Goal: Transaction & Acquisition: Purchase product/service

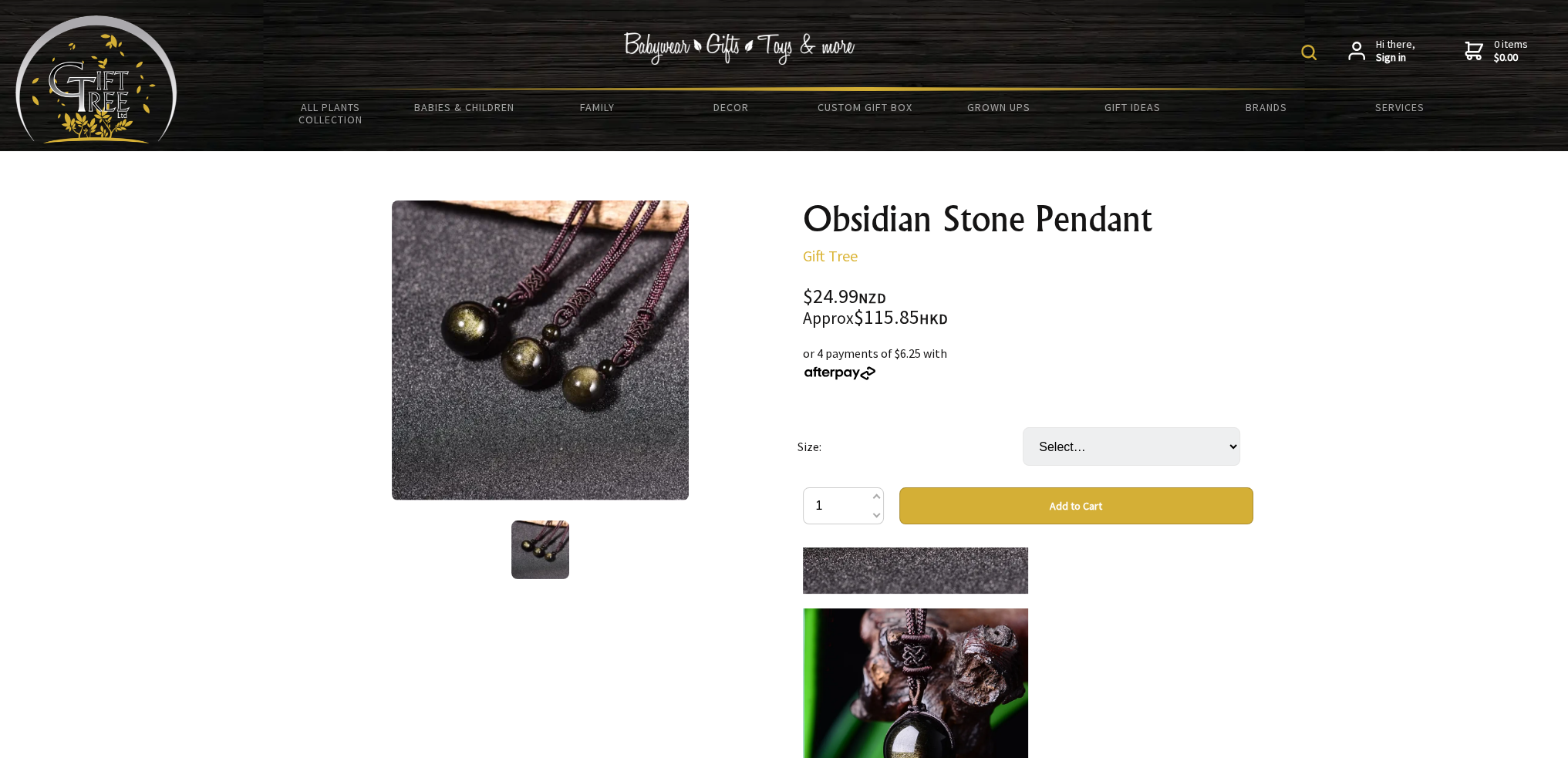
click at [604, 367] on img at bounding box center [540, 350] width 297 height 300
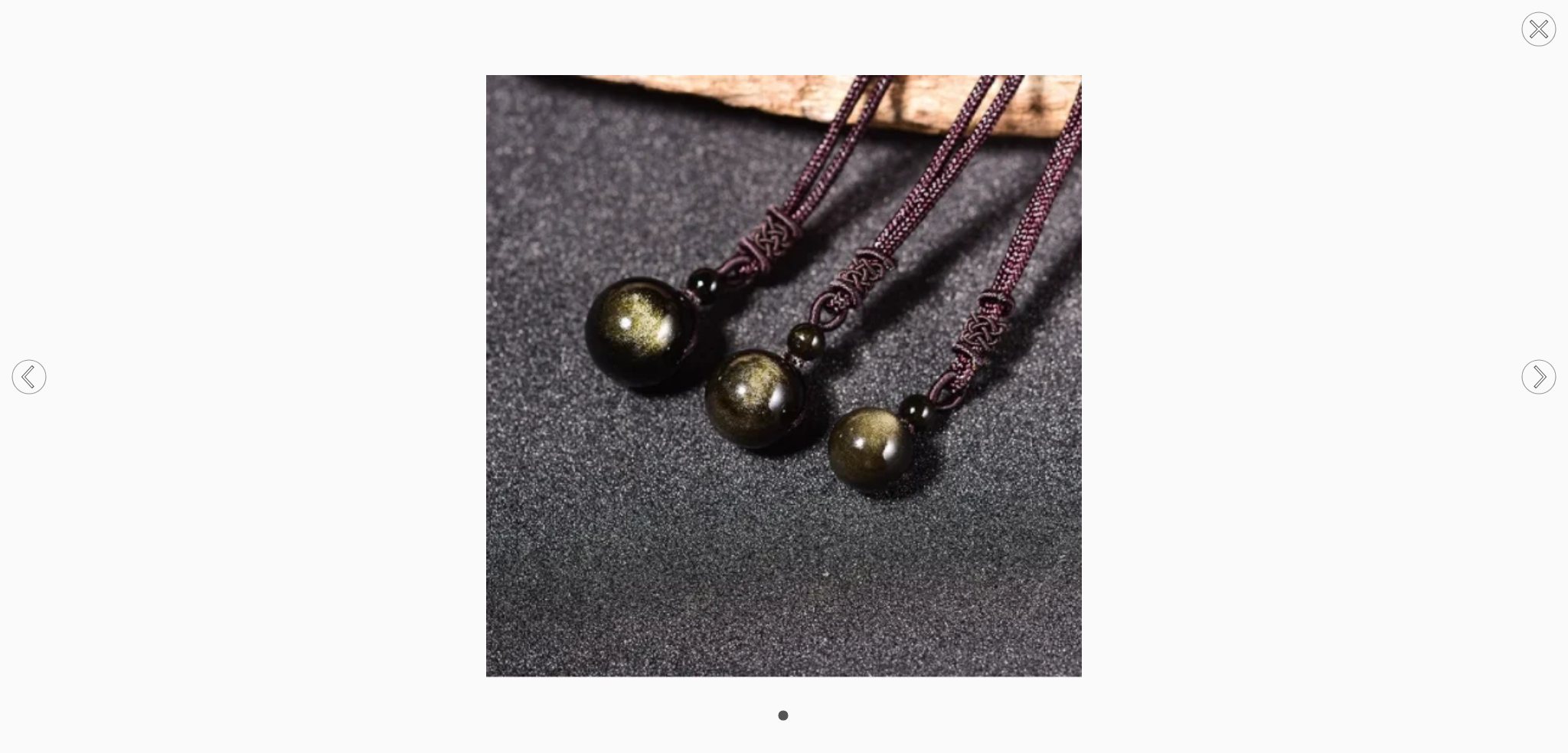
click at [1535, 383] on circle at bounding box center [1539, 376] width 33 height 33
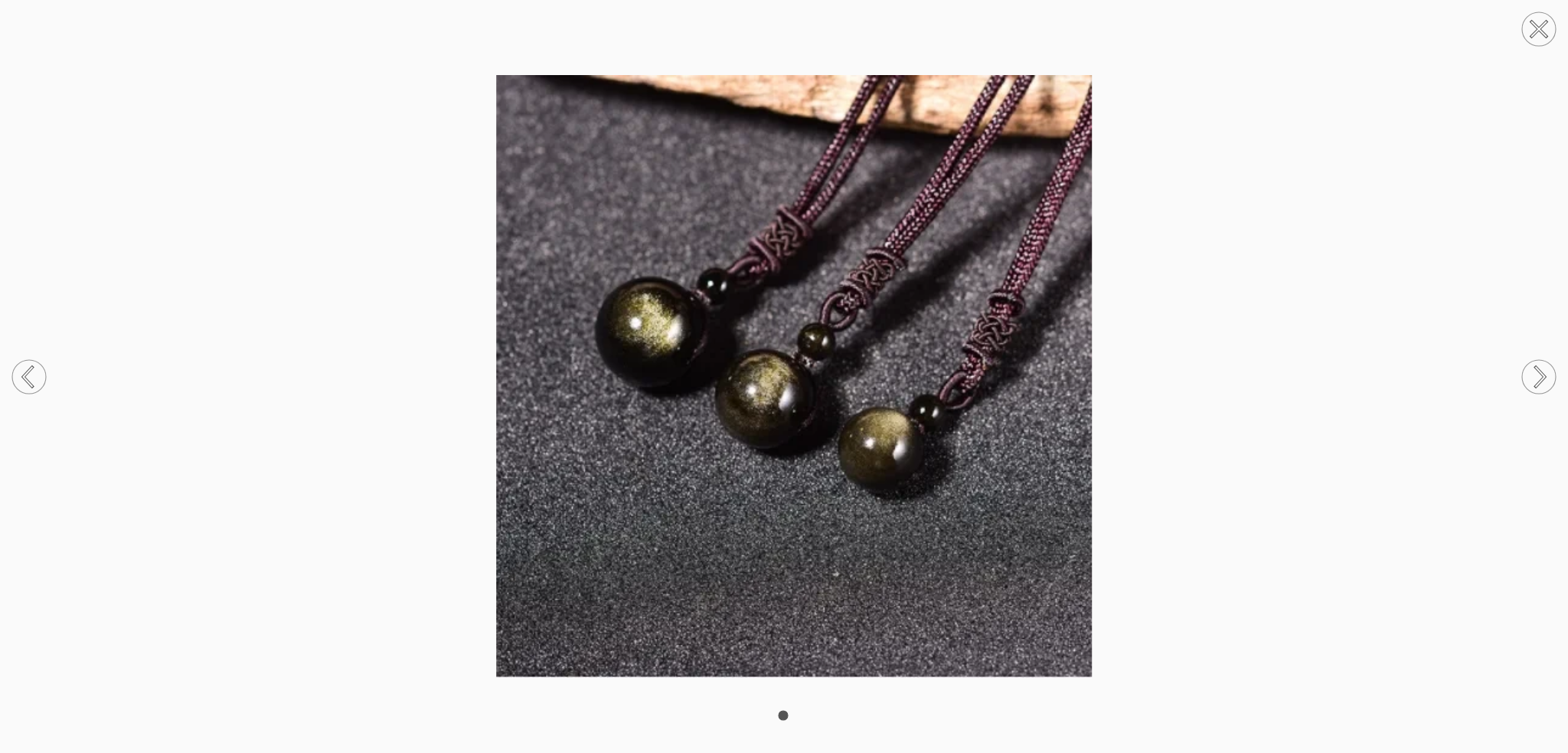
click at [1535, 383] on circle at bounding box center [1539, 376] width 33 height 33
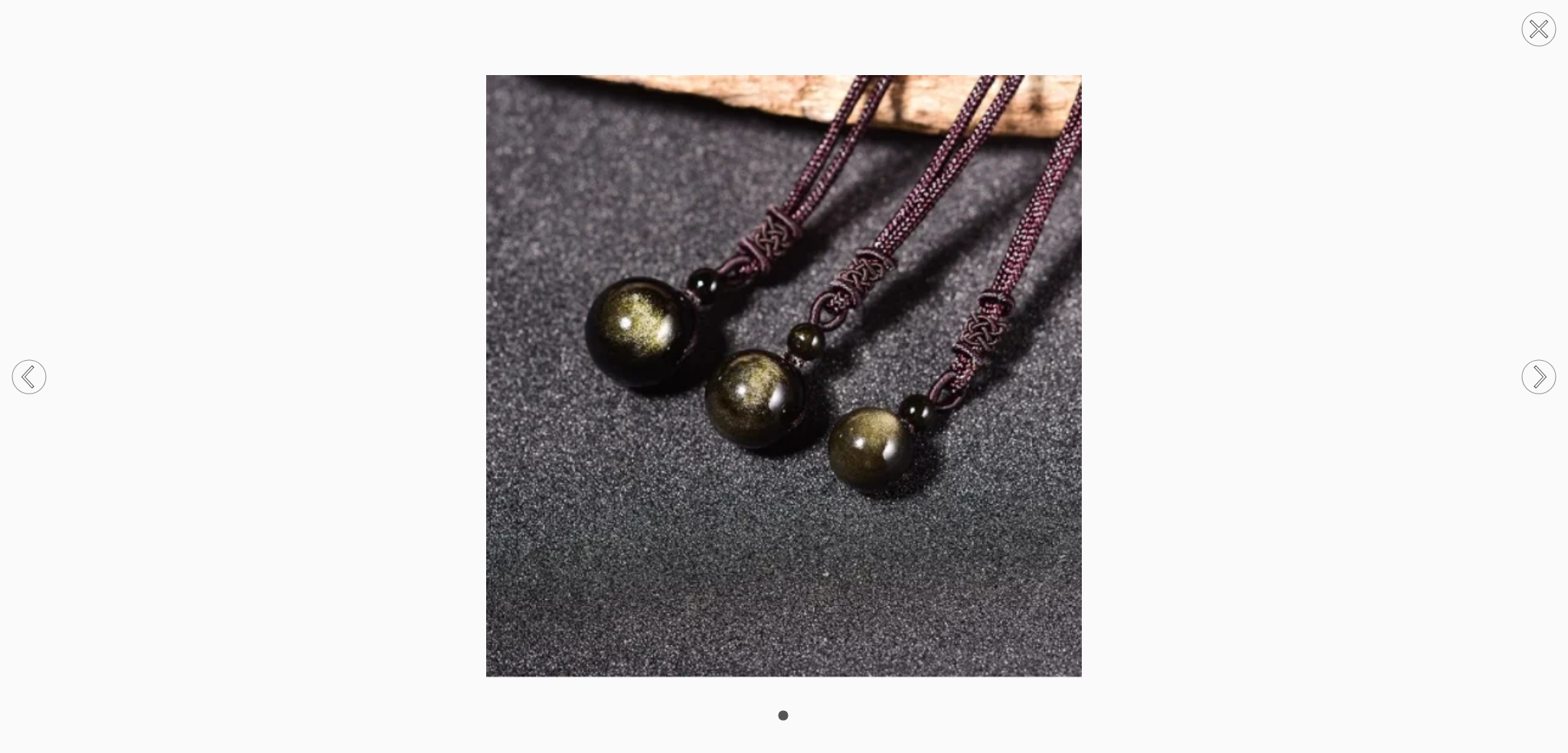
click at [1535, 383] on circle at bounding box center [1539, 376] width 33 height 33
click at [1541, 25] on icon at bounding box center [1539, 29] width 14 height 14
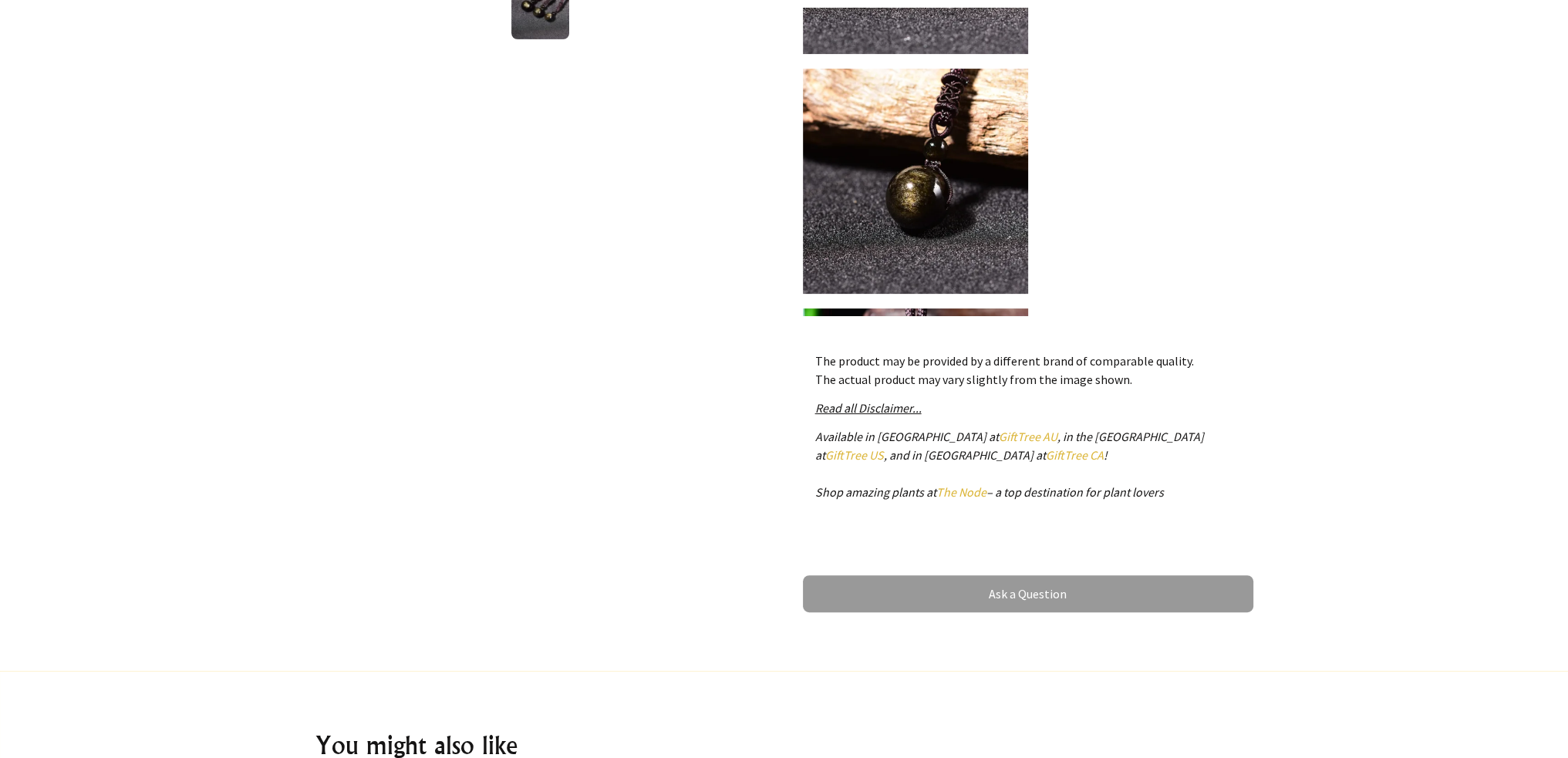
scroll to position [915, 0]
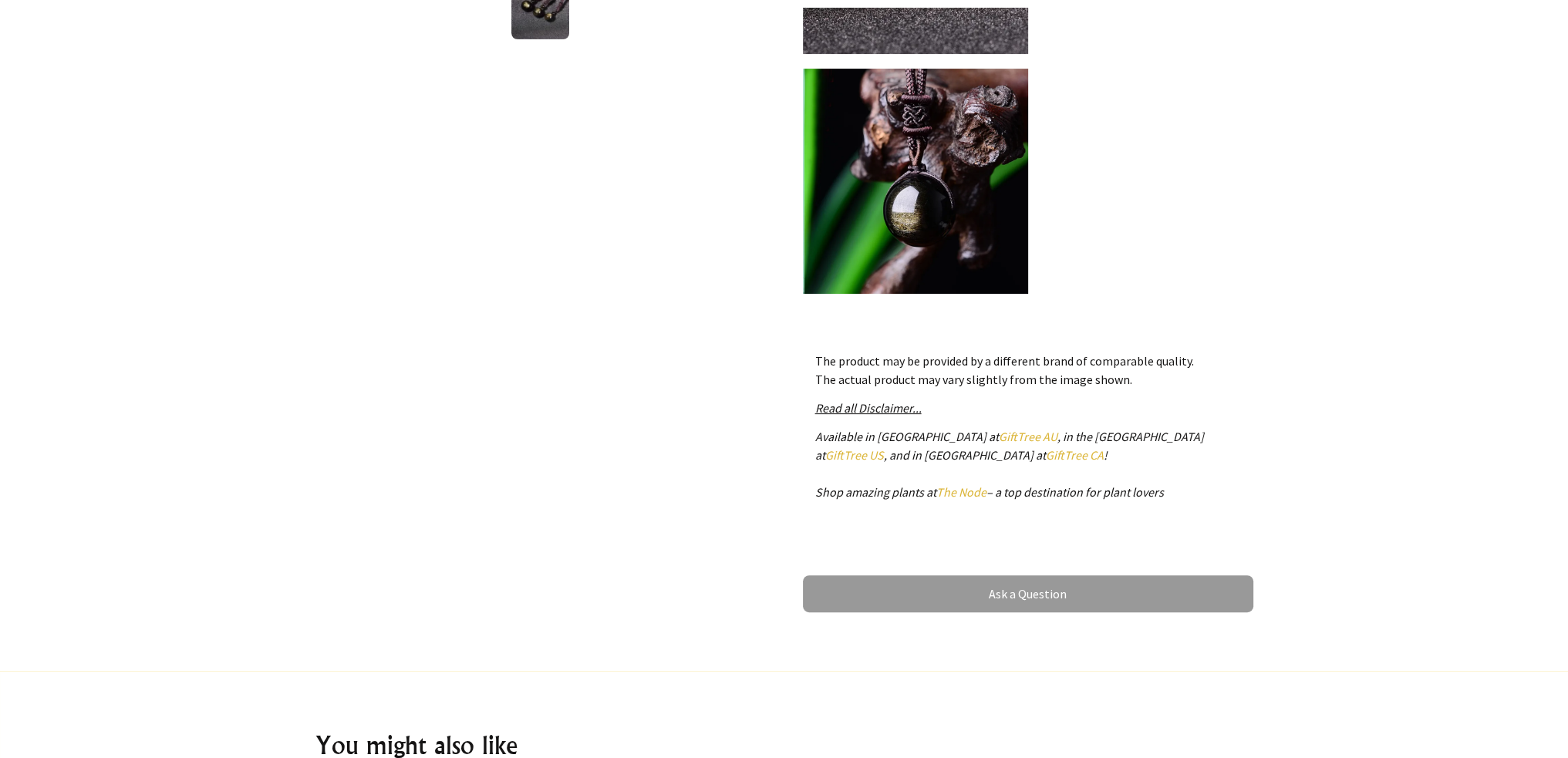
click at [974, 200] on img at bounding box center [916, 182] width 225 height 225
click at [936, 209] on img at bounding box center [916, 182] width 225 height 225
drag, startPoint x: 936, startPoint y: 209, endPoint x: 1064, endPoint y: 209, distance: 128.0
click at [1064, 209] on p at bounding box center [1027, 183] width 450 height 229
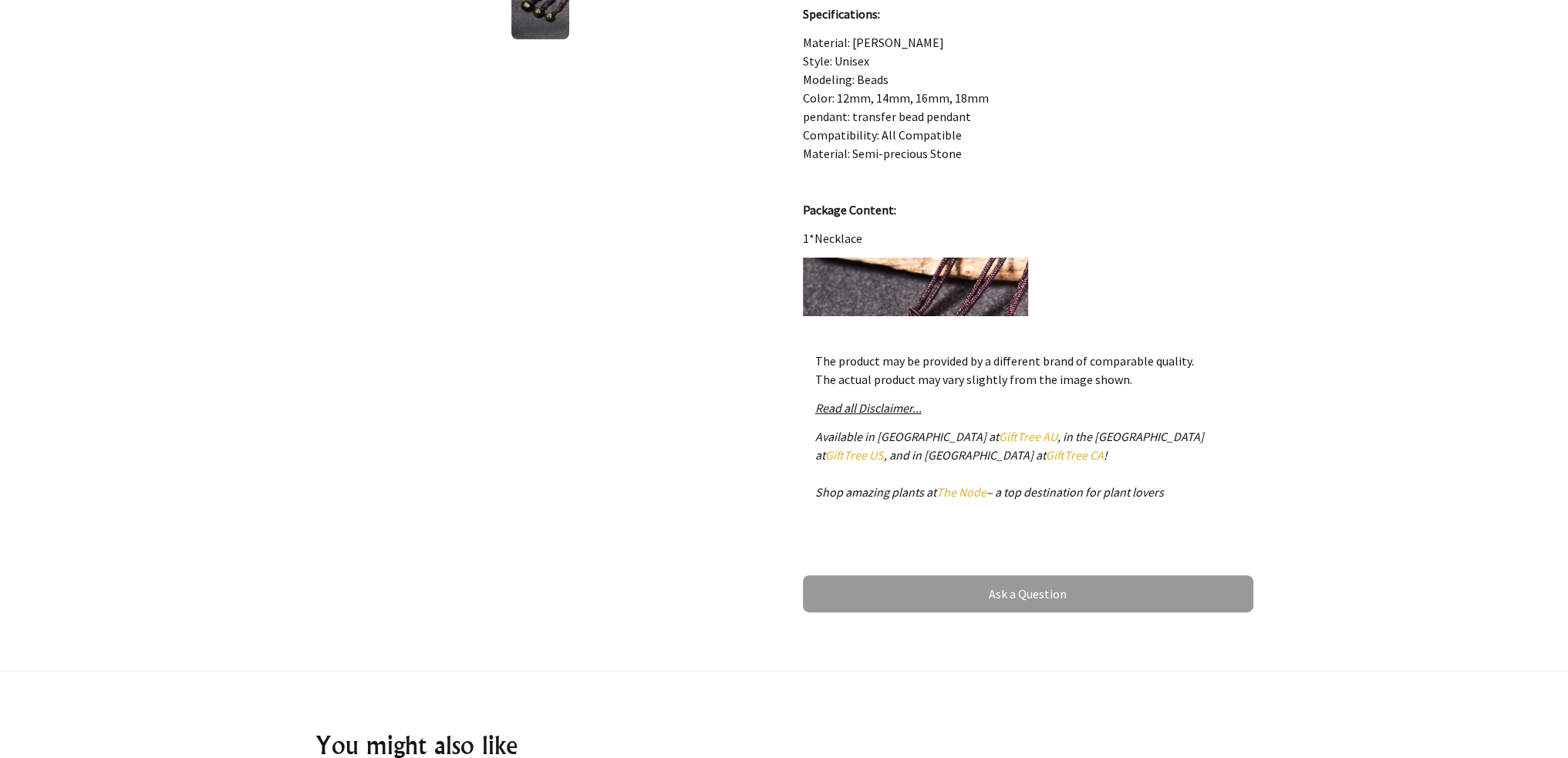
scroll to position [0, 0]
